Goal: Transaction & Acquisition: Purchase product/service

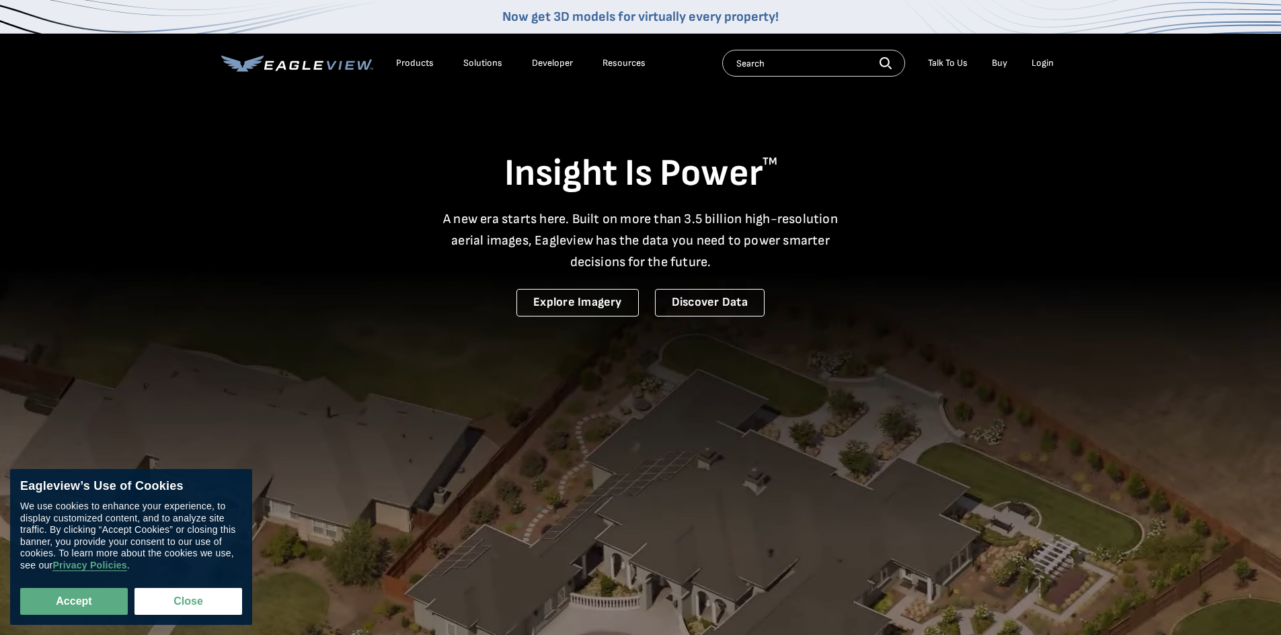
click at [1048, 60] on div "Login" at bounding box center [1043, 63] width 22 height 12
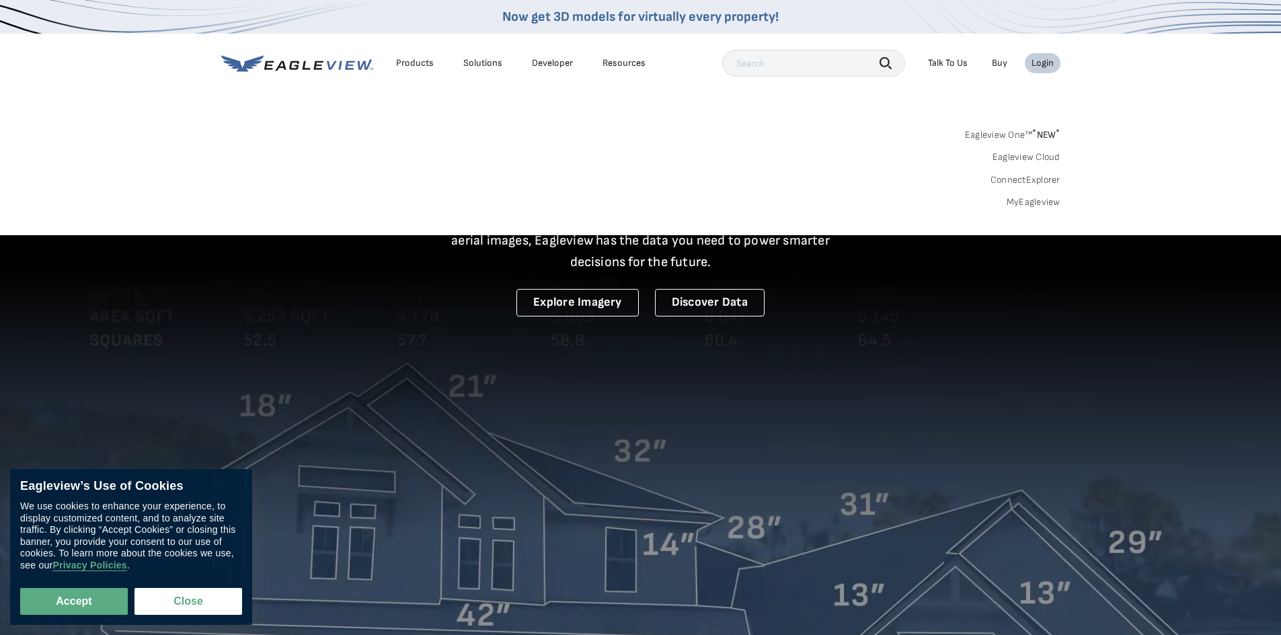
click at [1025, 202] on link "MyEagleview" at bounding box center [1034, 202] width 54 height 12
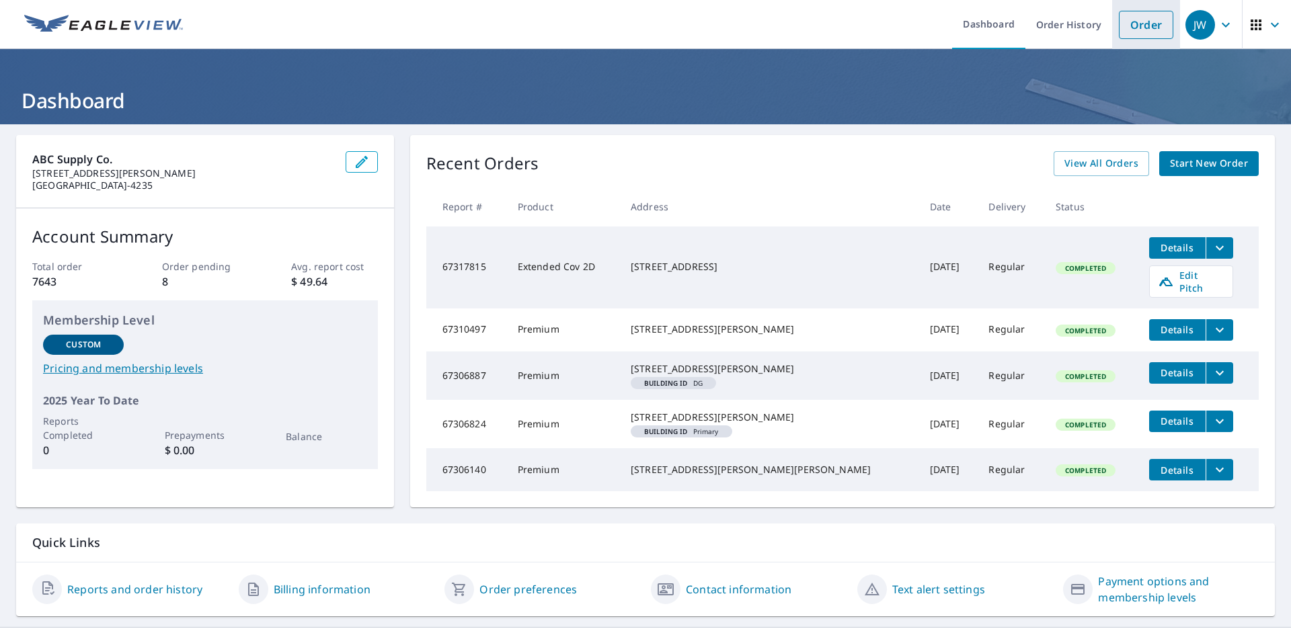
click at [1137, 21] on link "Order" at bounding box center [1146, 25] width 54 height 28
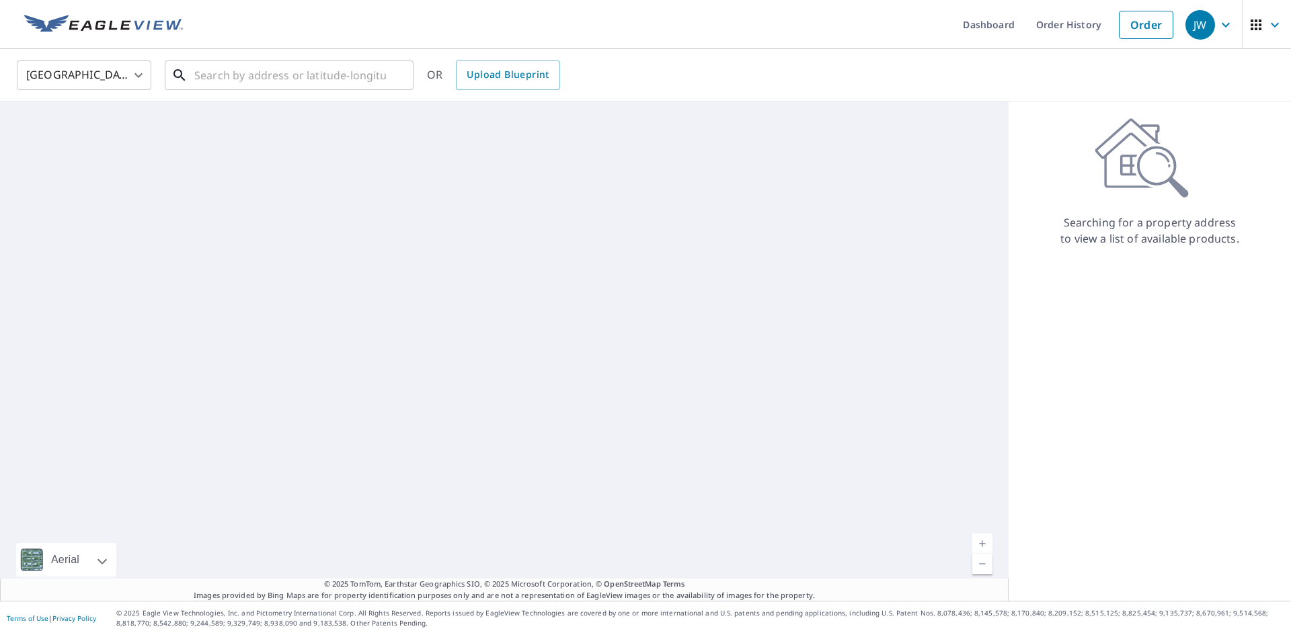
drag, startPoint x: 303, startPoint y: 83, endPoint x: 334, endPoint y: 53, distance: 42.3
click at [309, 72] on input "text" at bounding box center [290, 75] width 192 height 38
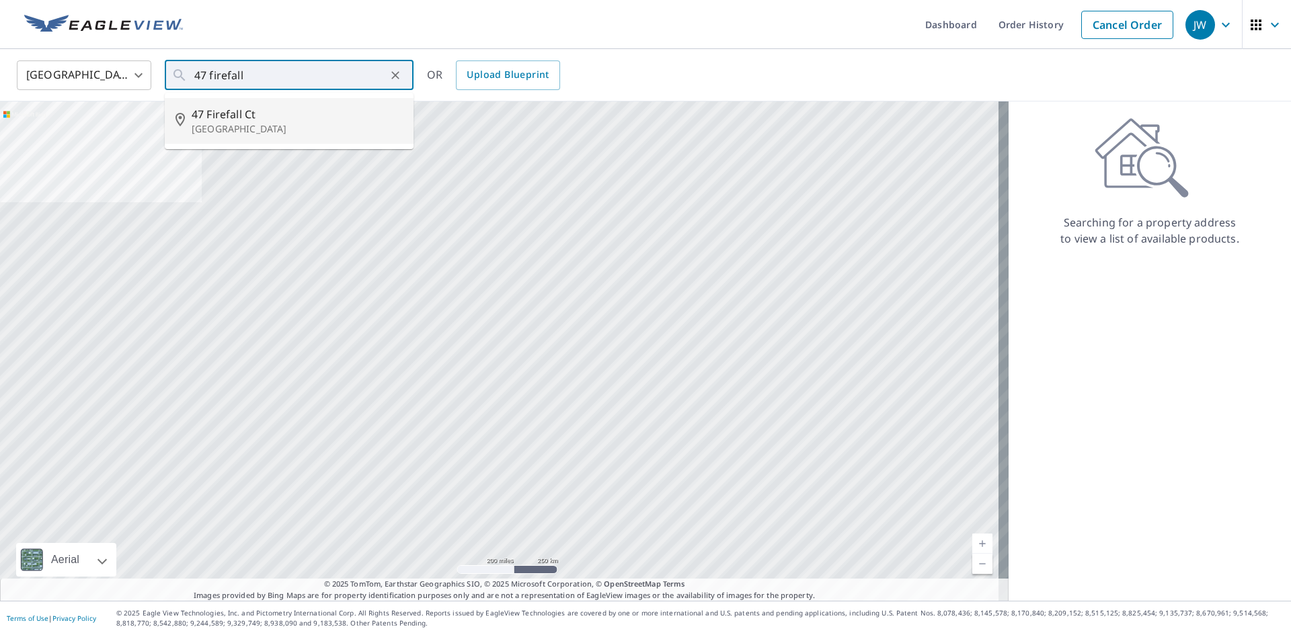
type input "47 Firefall Ct Spring, TX 77380"
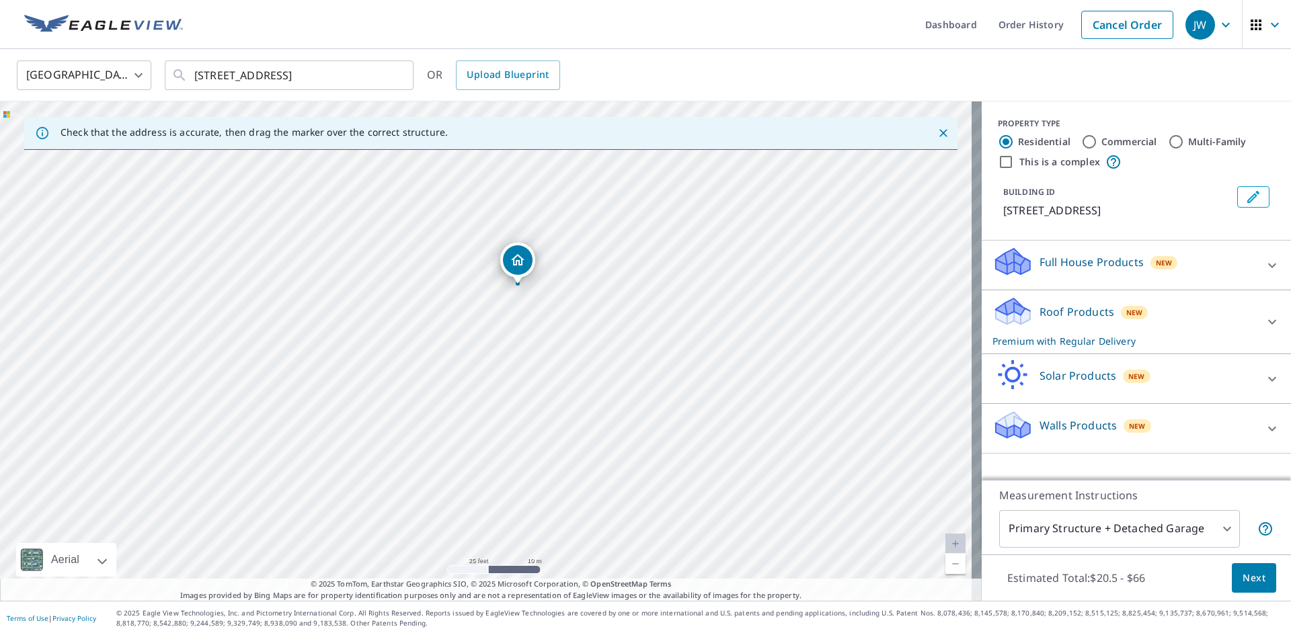
drag, startPoint x: 481, startPoint y: 286, endPoint x: 477, endPoint y: 274, distance: 13.4
click at [477, 273] on div "47 Firefall Ct Spring, TX 77380" at bounding box center [491, 352] width 982 height 500
click at [1245, 575] on span "Next" at bounding box center [1254, 578] width 23 height 17
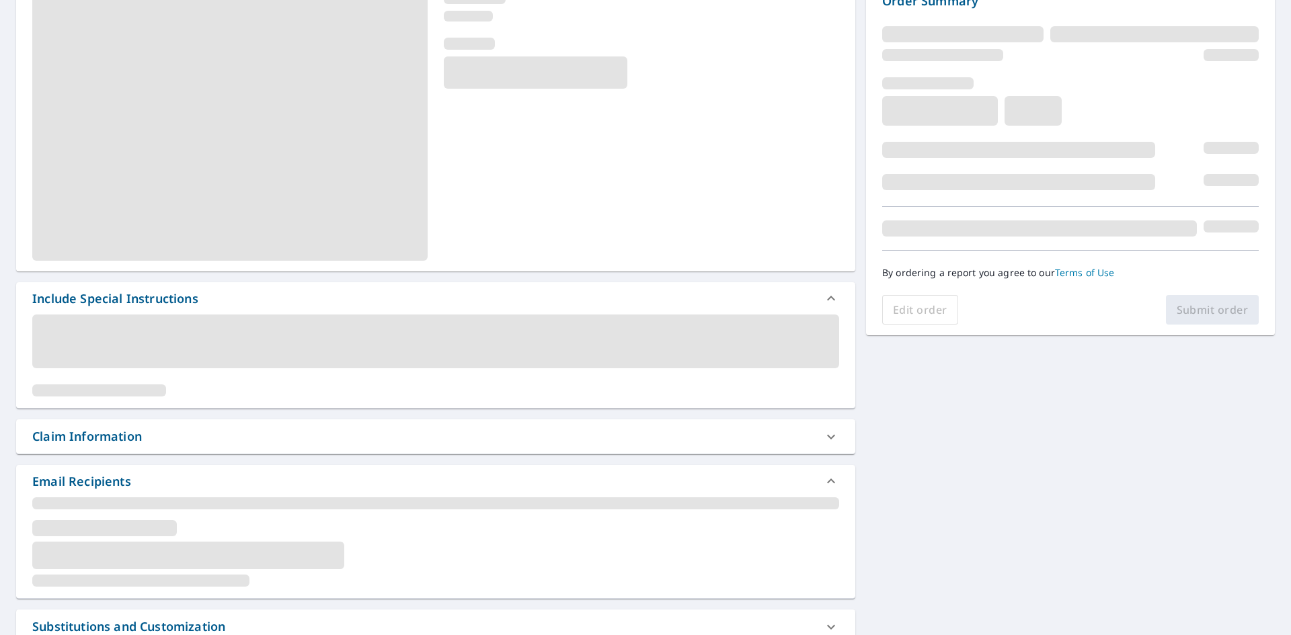
scroll to position [269, 0]
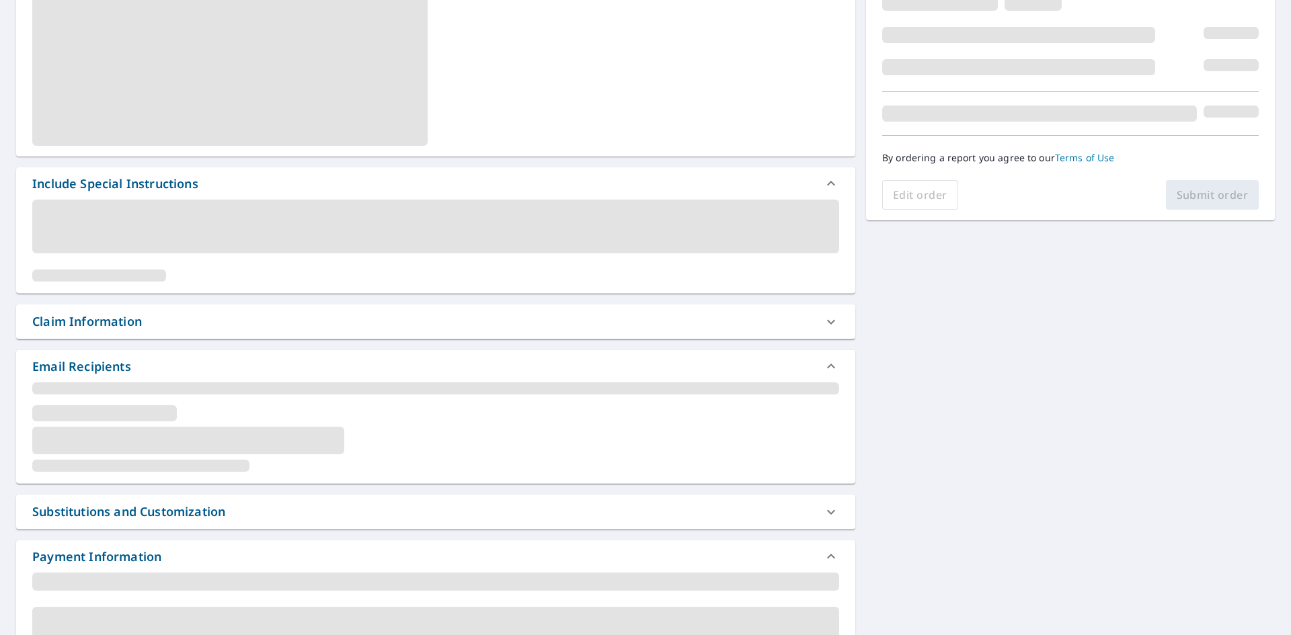
click at [143, 314] on div "Claim Information" at bounding box center [423, 322] width 783 height 18
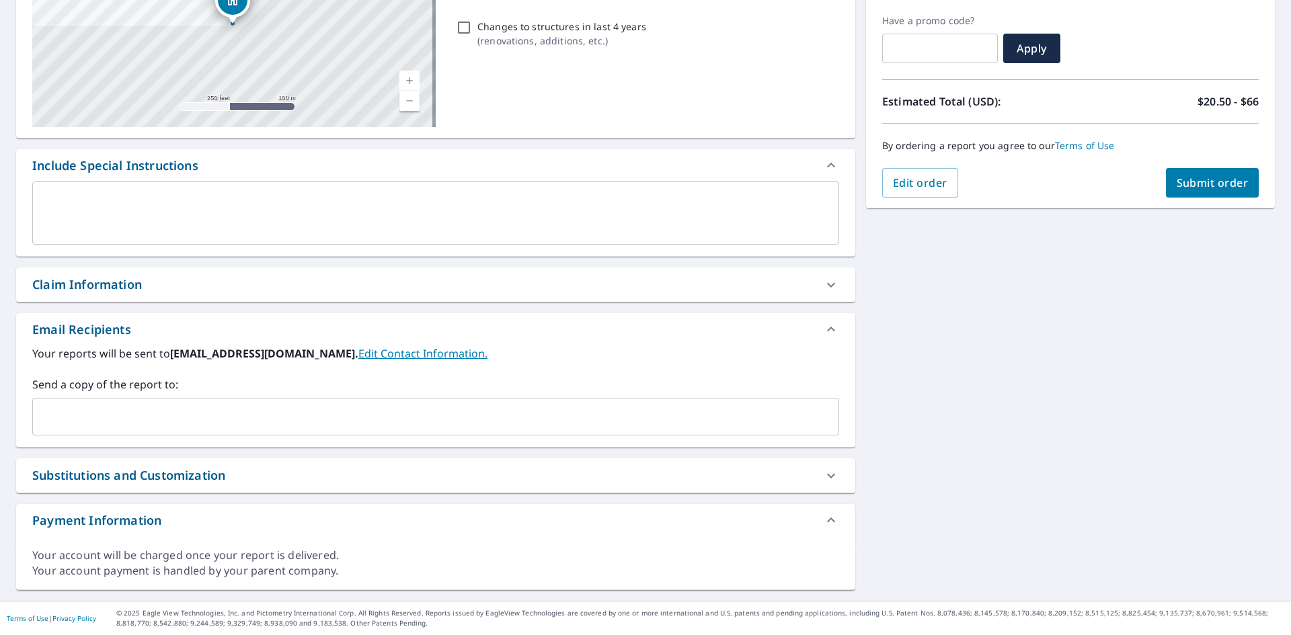
click at [69, 274] on div "Claim Information" at bounding box center [435, 285] width 839 height 34
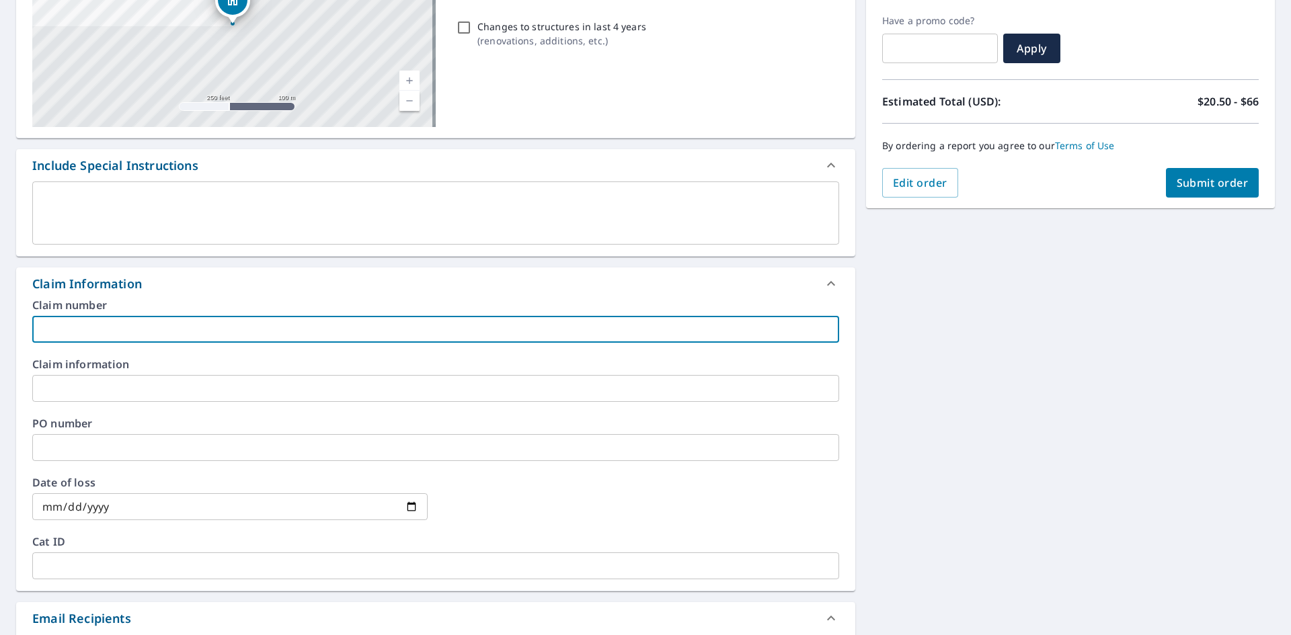
click at [141, 328] on input "text" at bounding box center [435, 329] width 807 height 27
type input "Francisco"
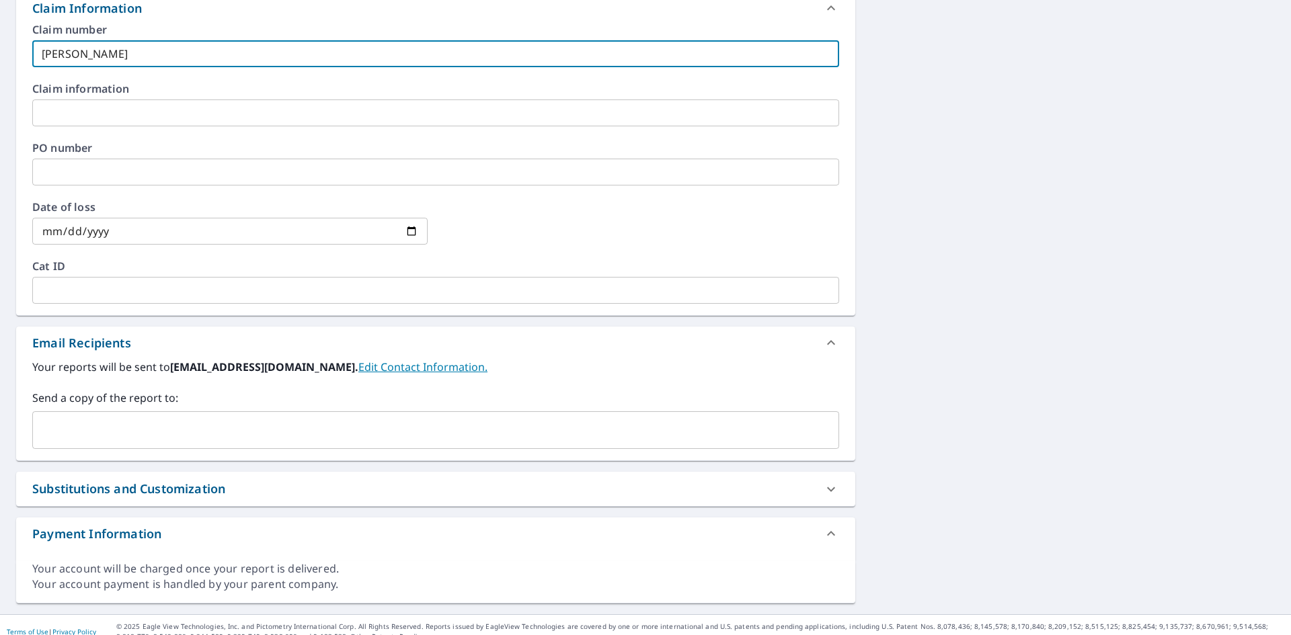
scroll to position [510, 0]
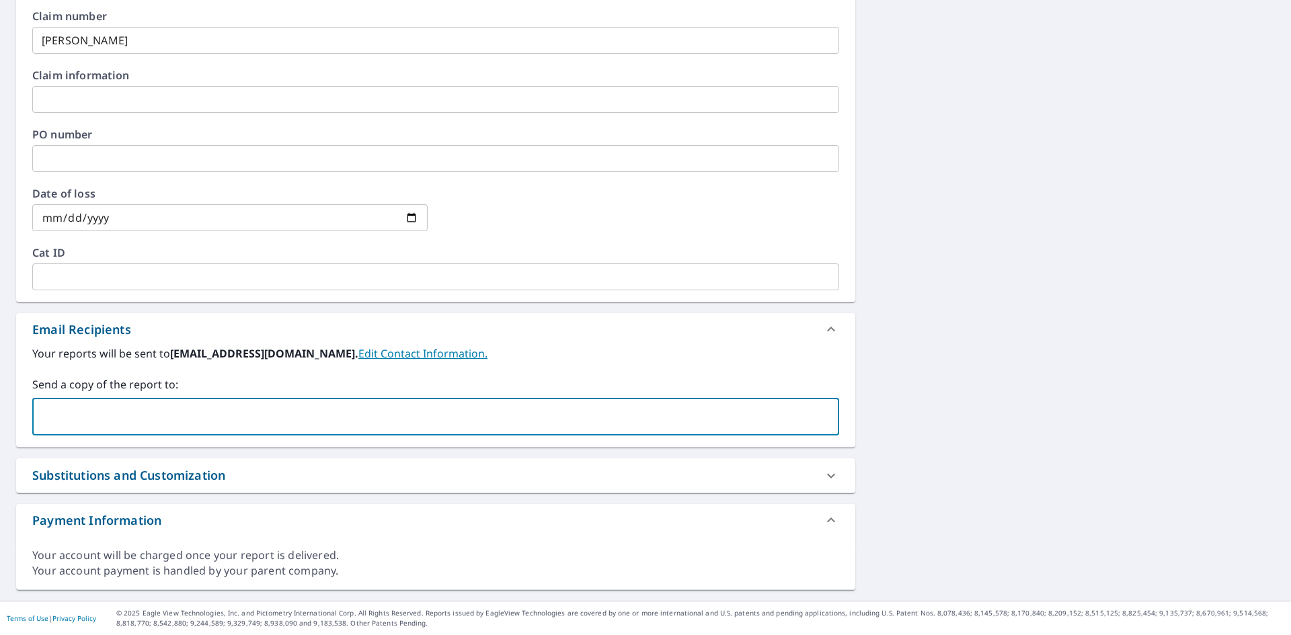
drag, startPoint x: 69, startPoint y: 414, endPoint x: 85, endPoint y: 407, distance: 18.1
click at [74, 411] on input "text" at bounding box center [425, 417] width 775 height 26
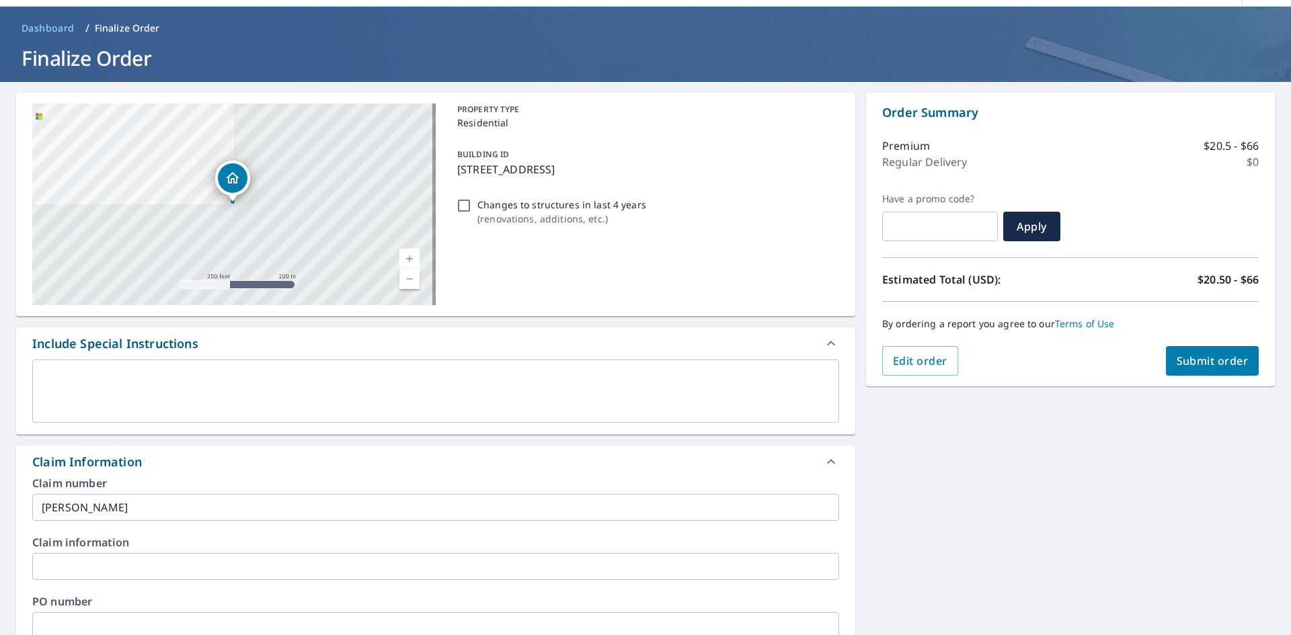
scroll to position [39, 0]
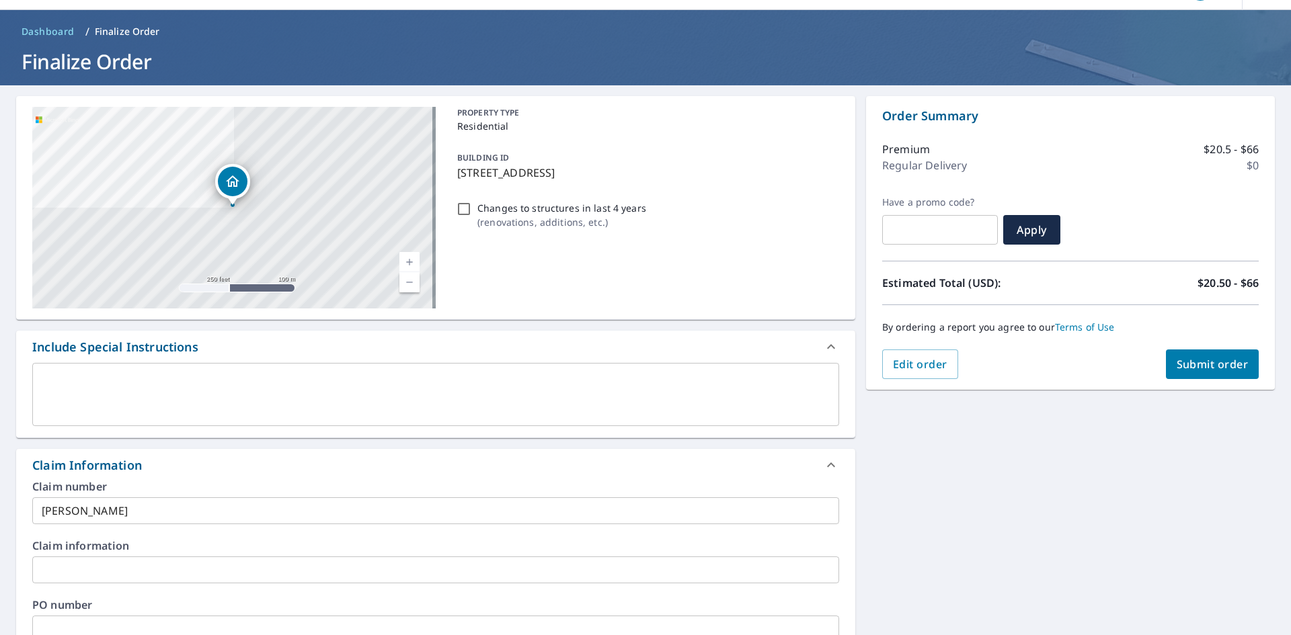
type input "franciscoliera45@gmail.com"
click at [1198, 360] on span "Submit order" at bounding box center [1213, 364] width 72 height 15
